Goal: Task Accomplishment & Management: Complete application form

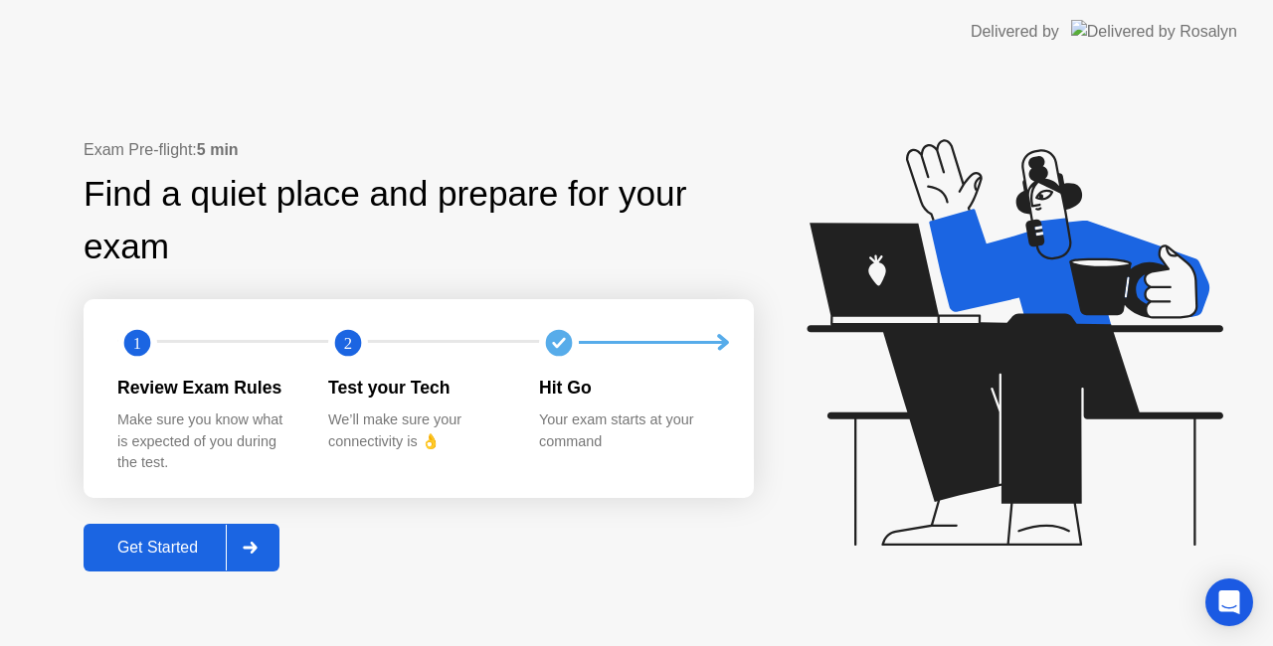
click at [107, 539] on div "Get Started" at bounding box center [157, 548] width 136 height 18
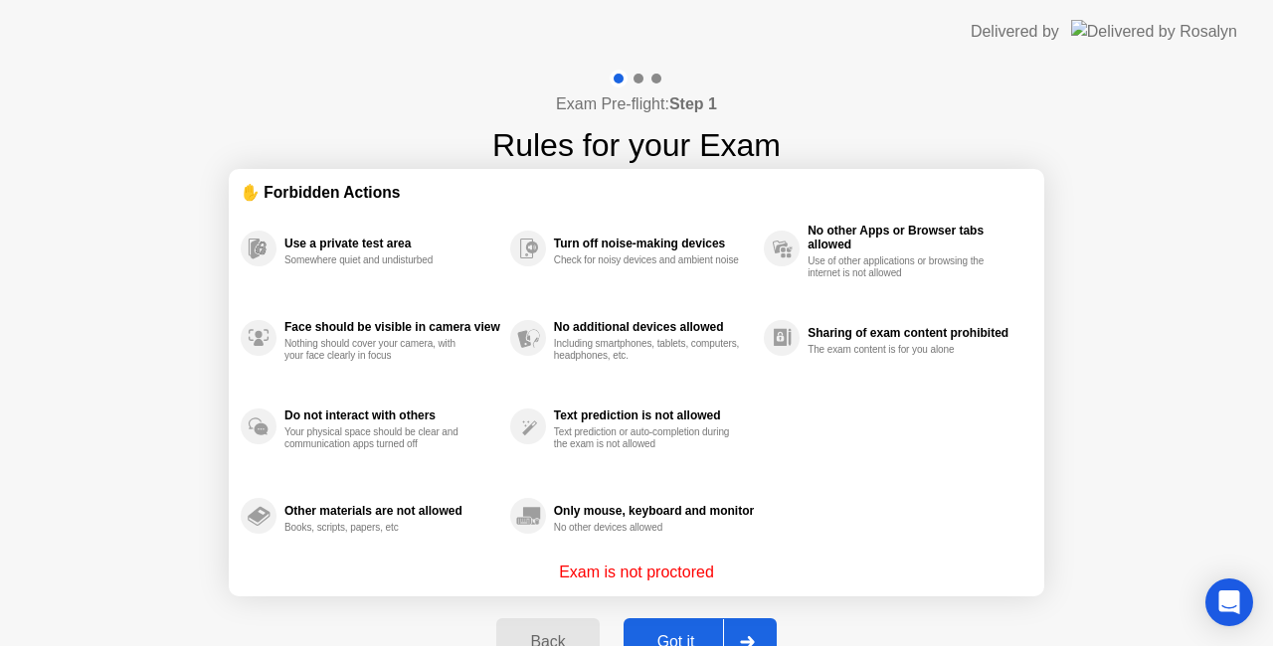
click at [689, 633] on div "Got it" at bounding box center [675, 642] width 93 height 18
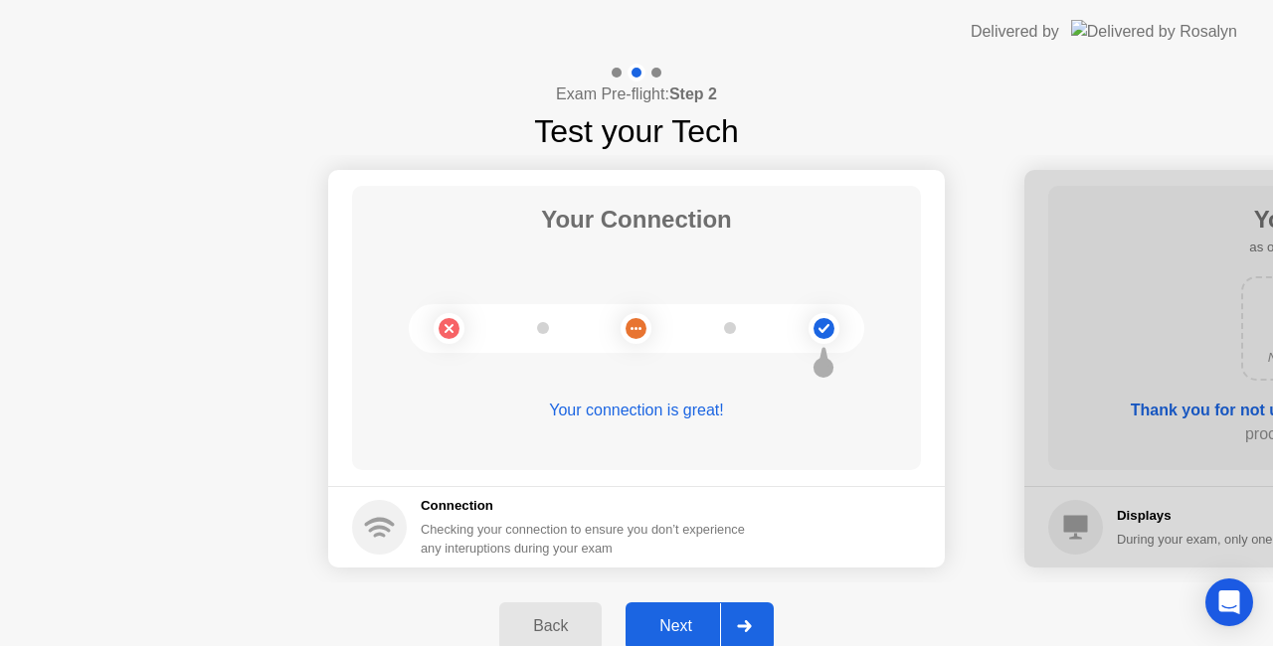
click at [678, 617] on div "Next" at bounding box center [675, 626] width 88 height 18
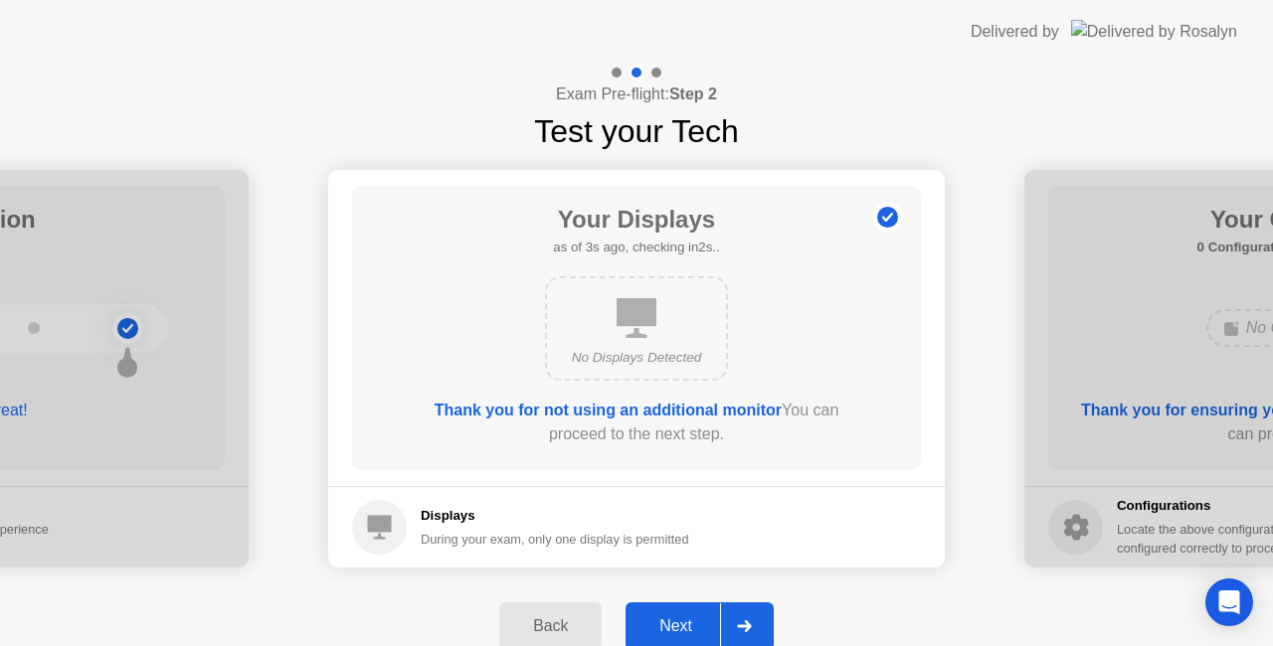
click at [655, 620] on div "Next" at bounding box center [675, 626] width 88 height 18
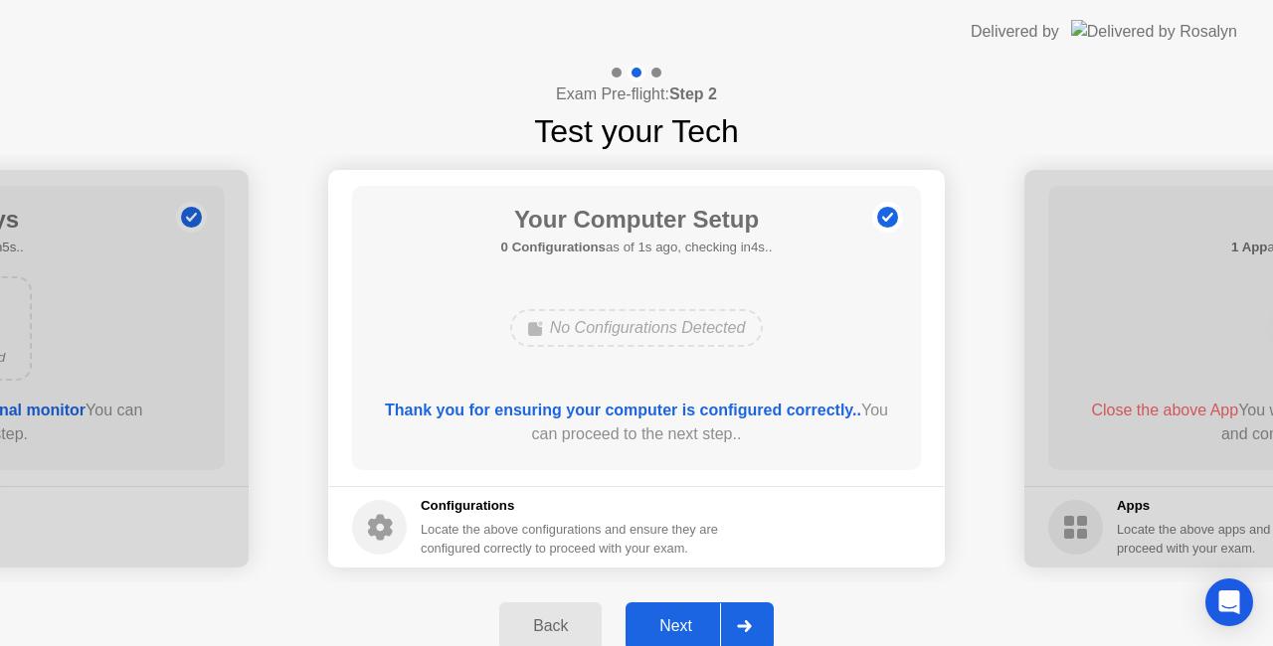
click at [690, 619] on div "Next" at bounding box center [675, 626] width 88 height 18
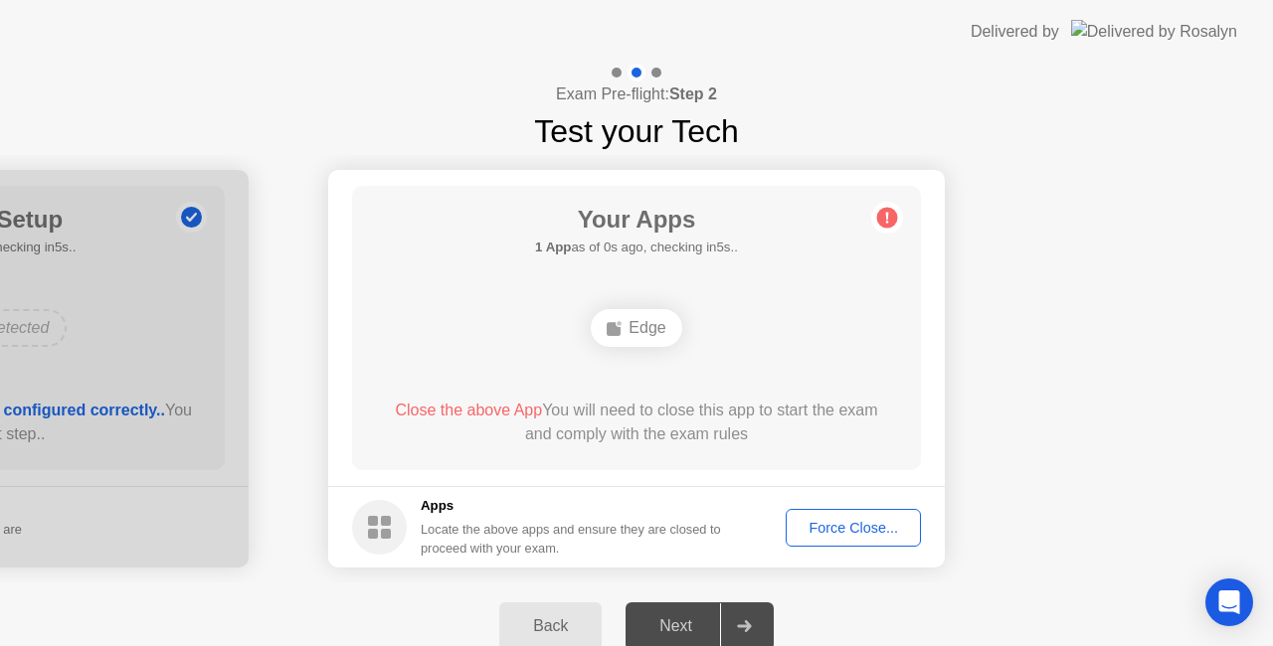
click at [833, 525] on div "Force Close..." at bounding box center [852, 528] width 121 height 16
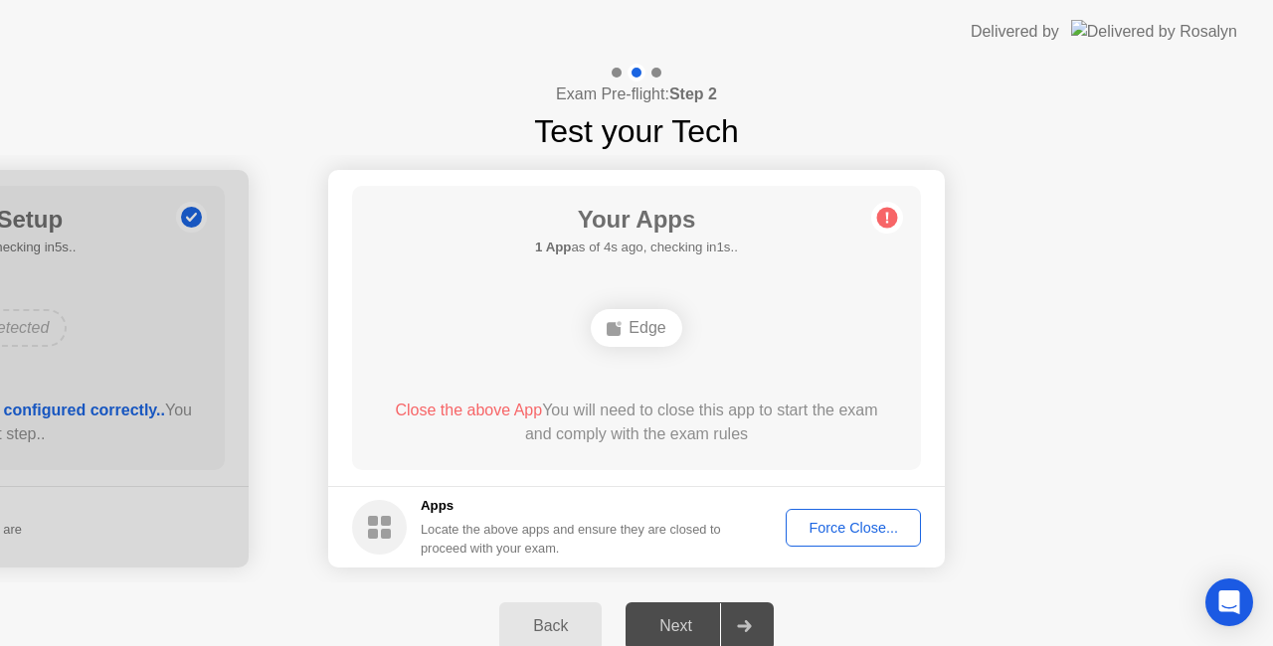
click at [854, 513] on button "Force Close..." at bounding box center [853, 528] width 135 height 38
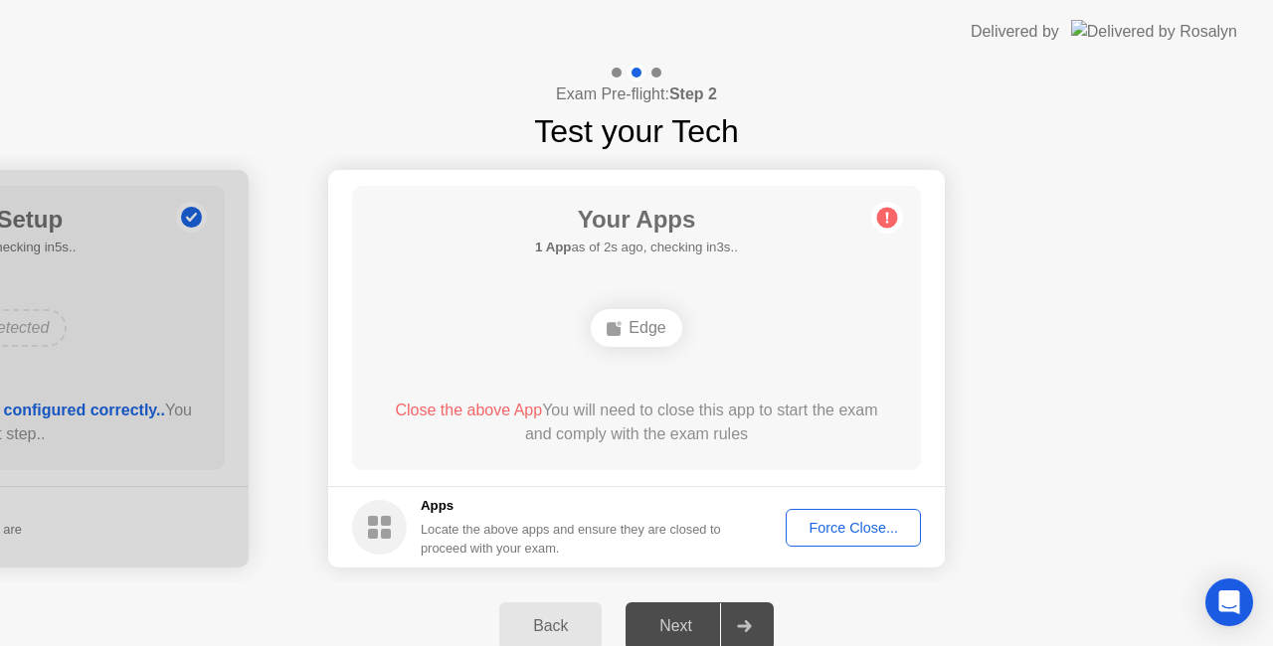
click at [884, 225] on circle at bounding box center [887, 218] width 21 height 21
click at [843, 536] on div "Force Close..." at bounding box center [852, 528] width 121 height 16
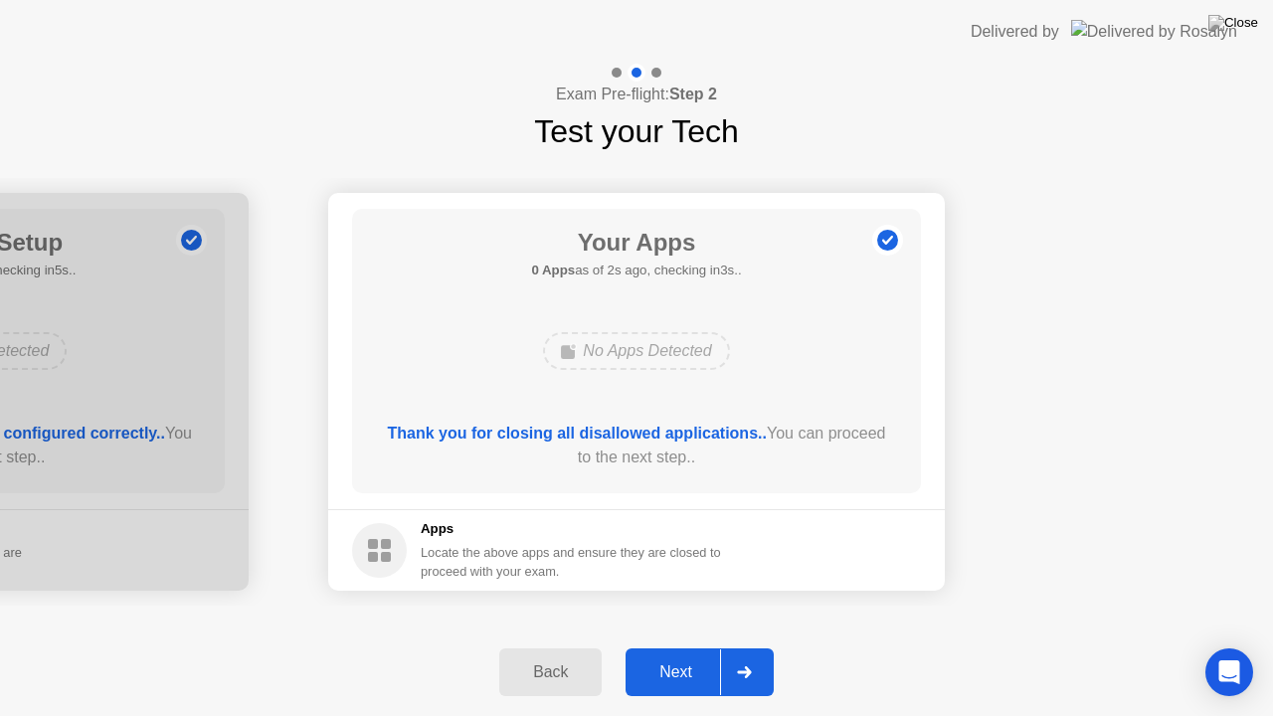
click at [667, 645] on button "Next" at bounding box center [699, 672] width 148 height 48
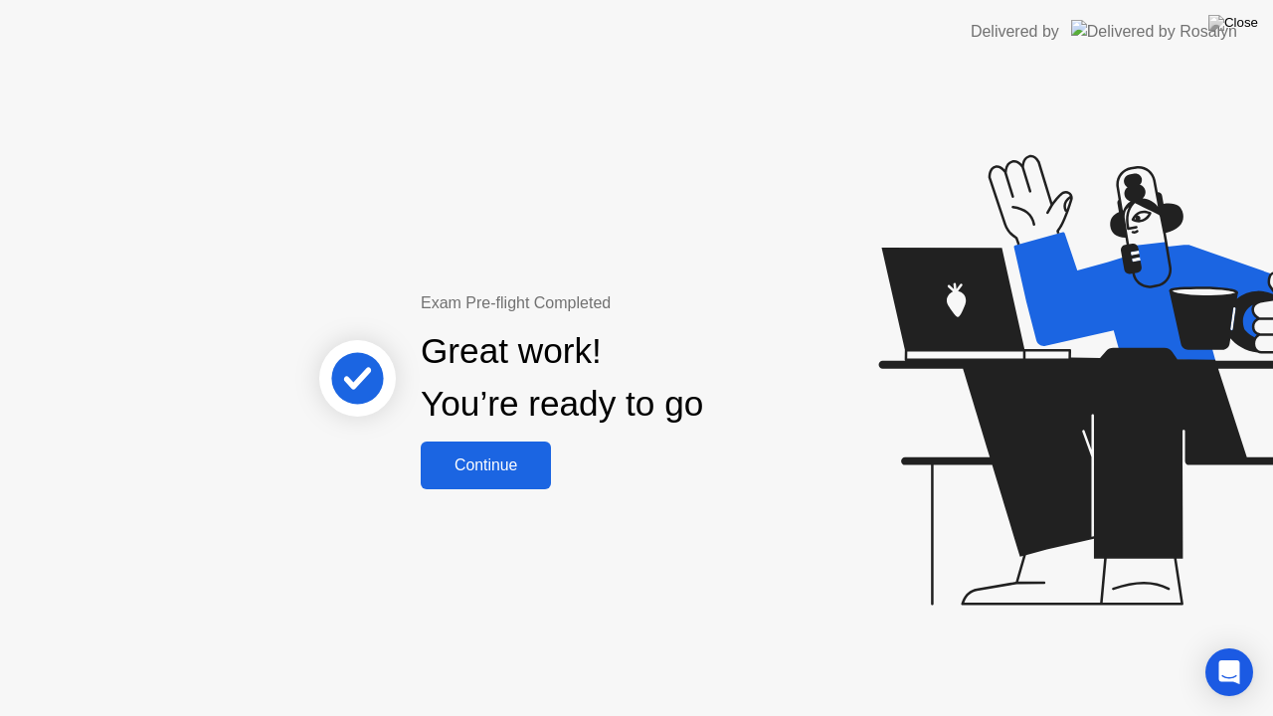
click at [521, 462] on div "Continue" at bounding box center [486, 465] width 118 height 18
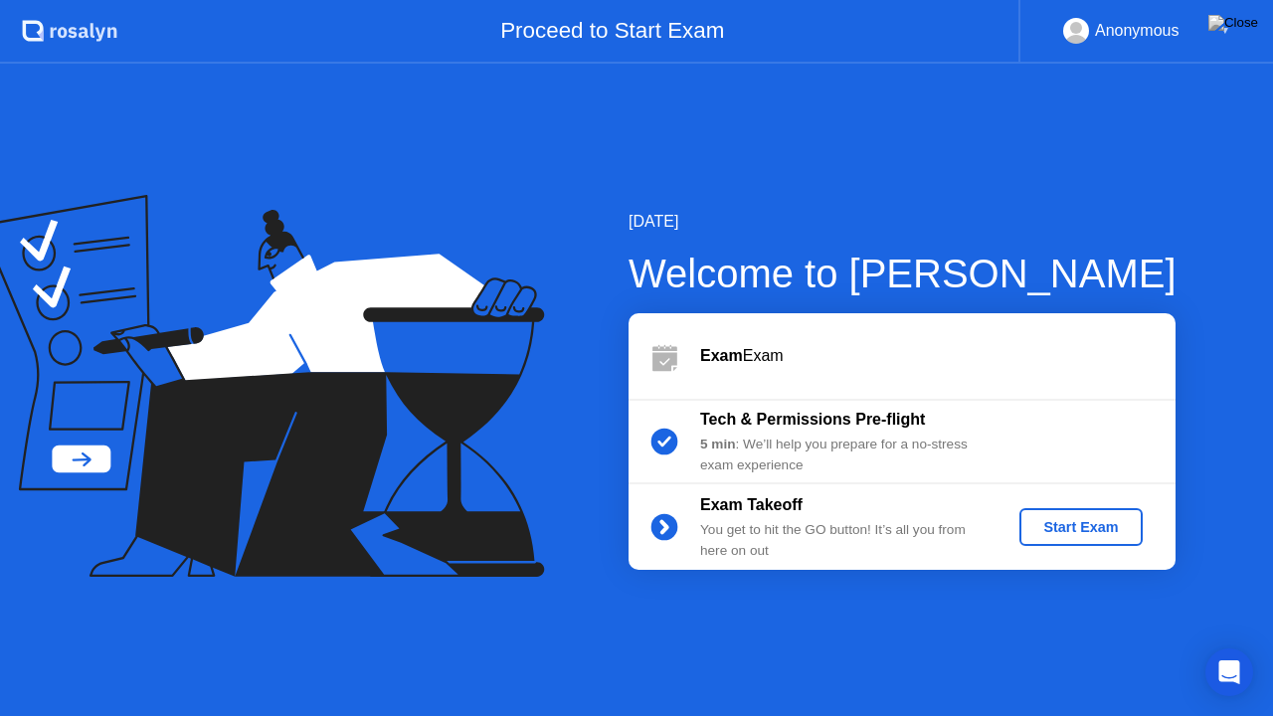
click at [1088, 528] on div "Start Exam" at bounding box center [1080, 527] width 106 height 16
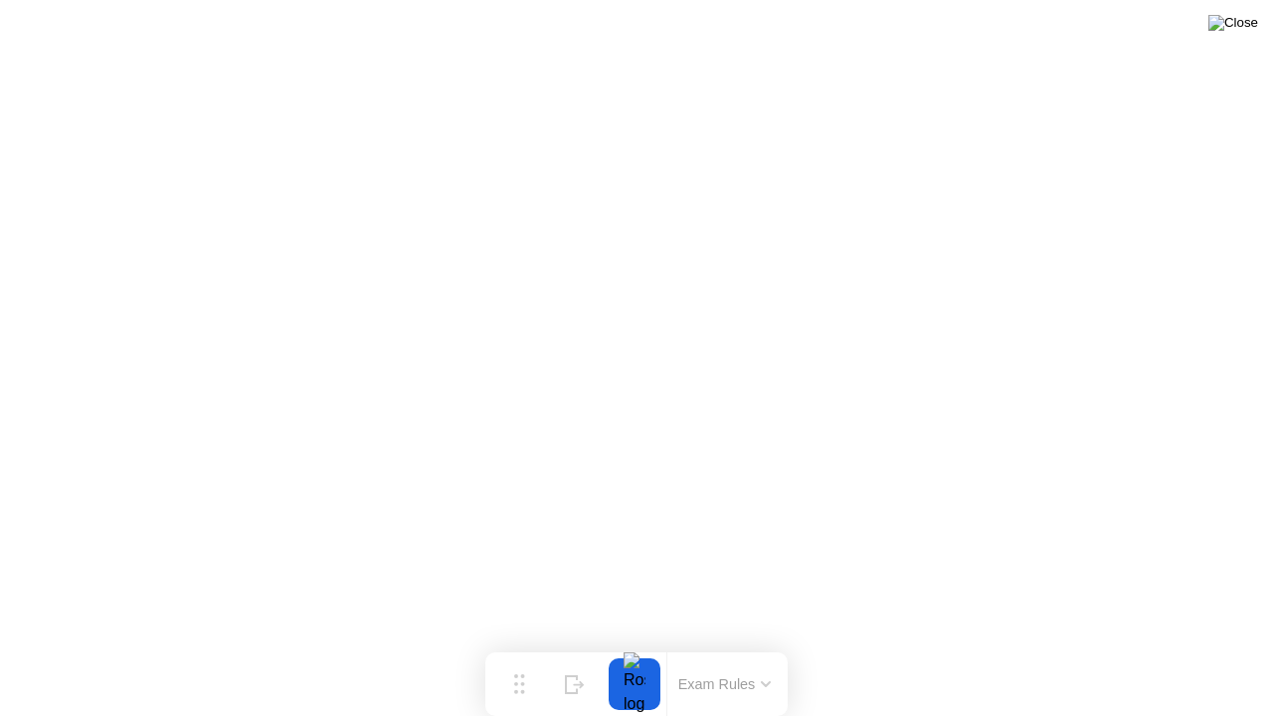
click at [1245, 30] on img at bounding box center [1233, 23] width 50 height 16
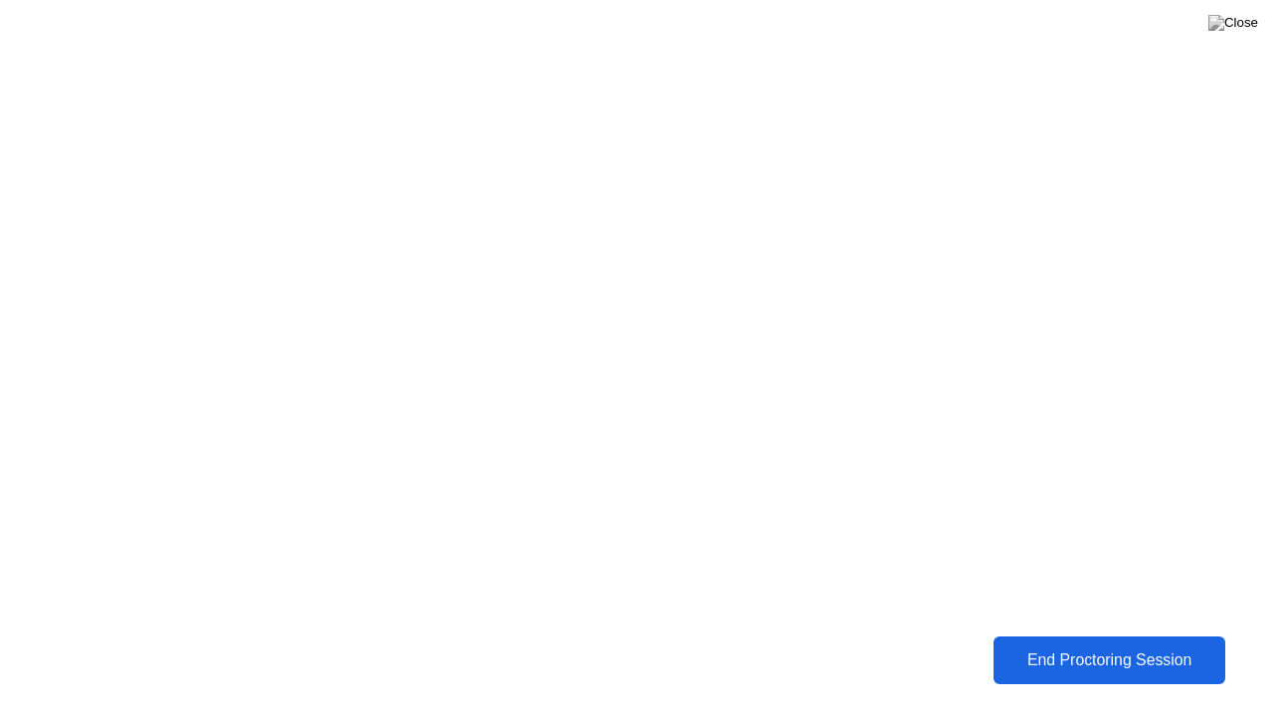
click at [1060, 645] on div "End Proctoring Session" at bounding box center [1108, 660] width 221 height 18
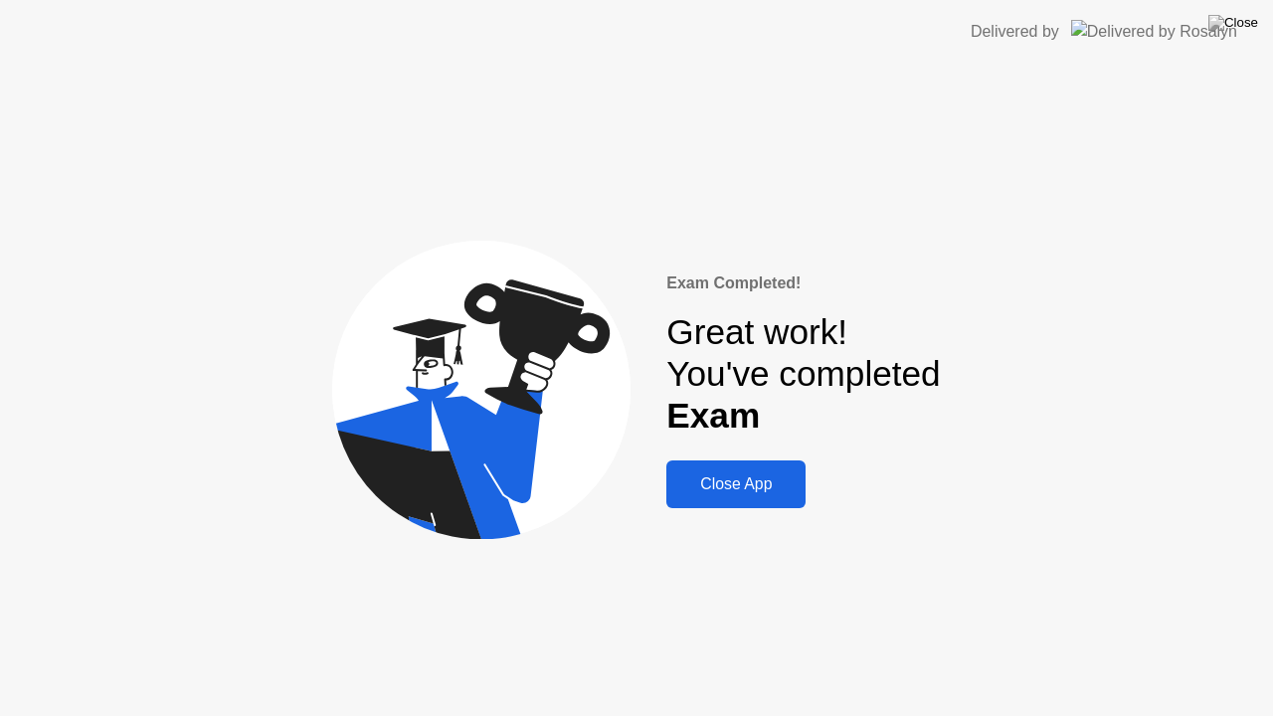
click at [738, 483] on div "Close App" at bounding box center [735, 484] width 127 height 18
